Goal: Find specific page/section: Find specific page/section

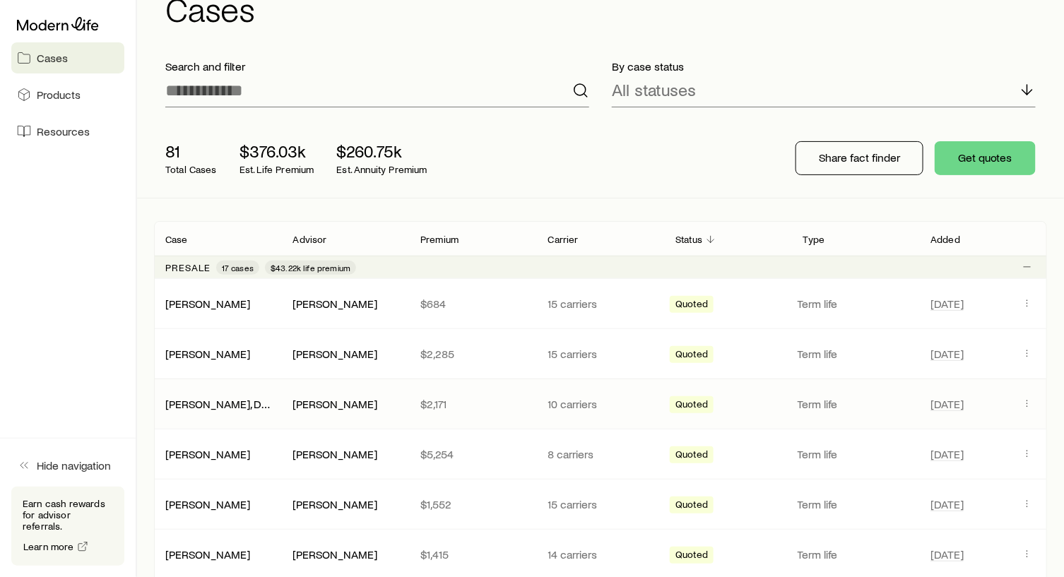
scroll to position [70, 0]
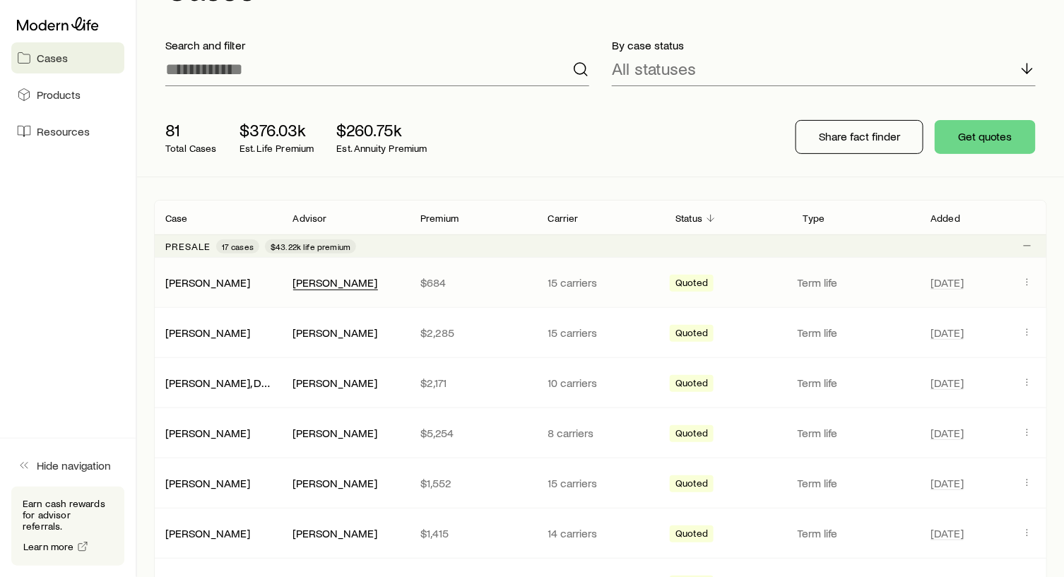
click at [322, 281] on div "[PERSON_NAME]" at bounding box center [335, 283] width 85 height 15
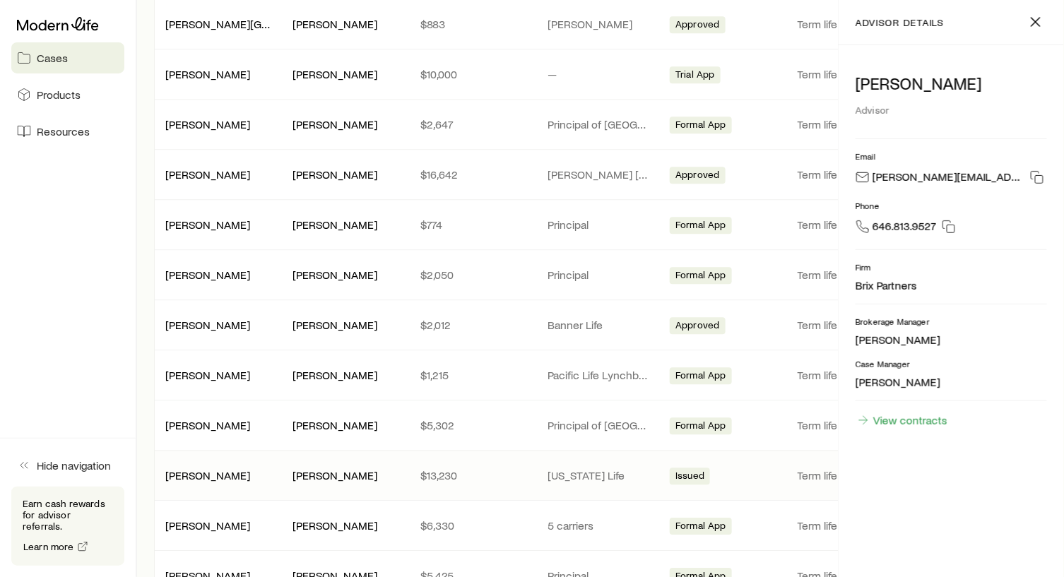
scroll to position [1272, 0]
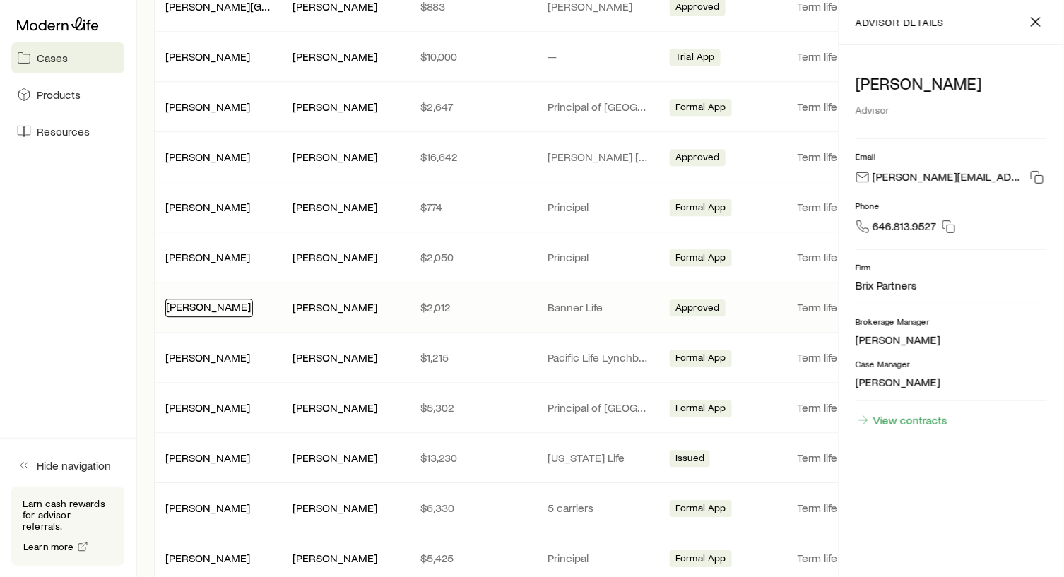
click at [200, 300] on link "[PERSON_NAME]" at bounding box center [208, 306] width 85 height 13
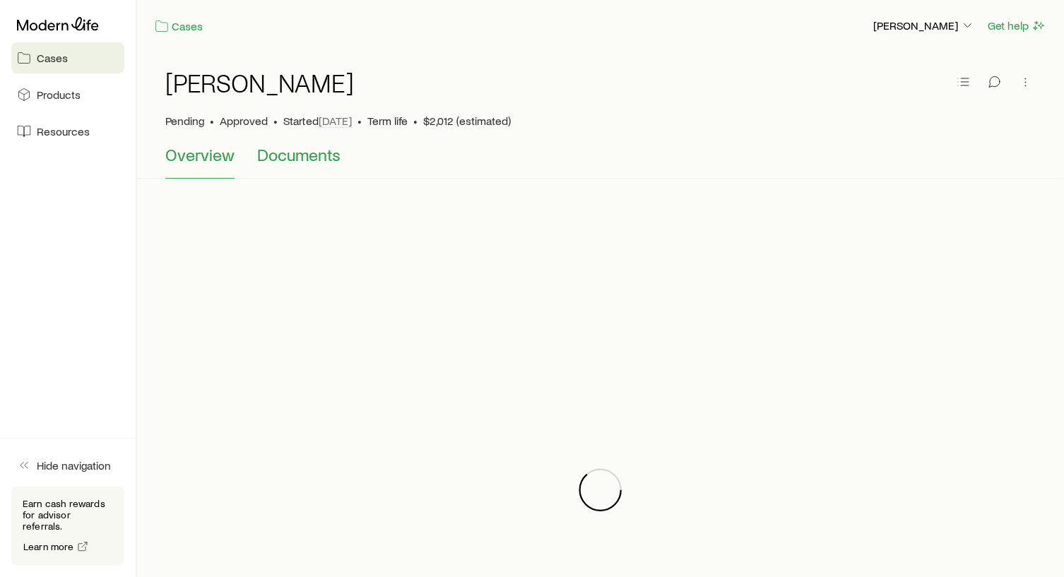
click at [305, 158] on span "Documents" at bounding box center [298, 155] width 83 height 20
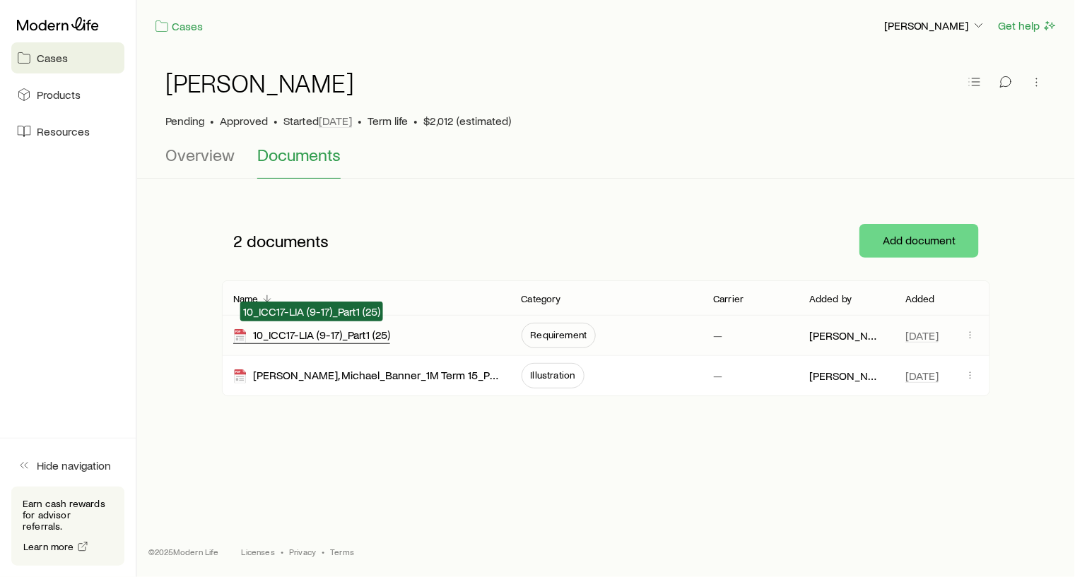
click at [304, 331] on div "10_ICC17-LIA (9-17)_Part1 (25)" at bounding box center [311, 336] width 157 height 16
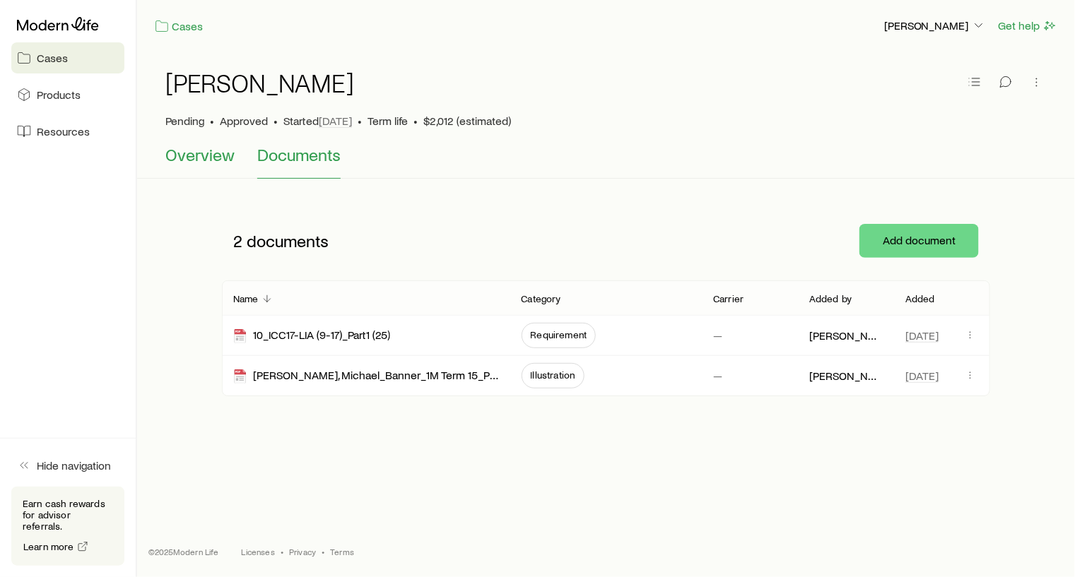
click at [197, 152] on span "Overview" at bounding box center [199, 155] width 69 height 20
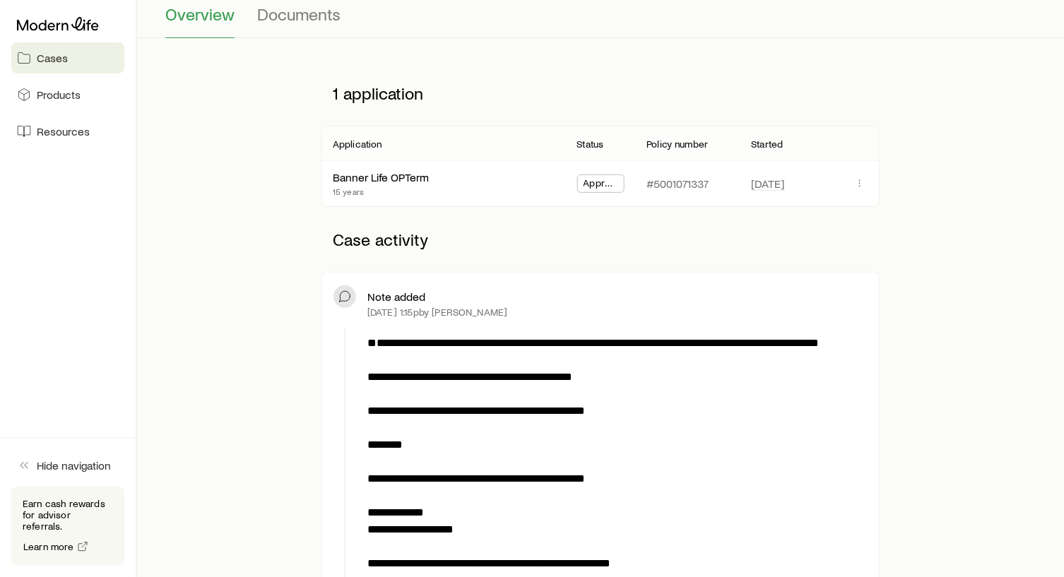
scroll to position [141, 0]
